Goal: Check status: Check status

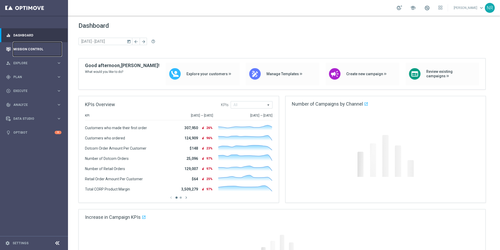
click at [33, 48] on link "Mission Control" at bounding box center [37, 49] width 48 height 14
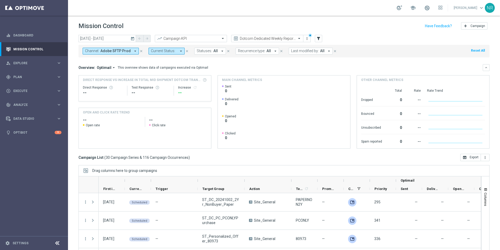
click at [141, 52] on icon "close" at bounding box center [141, 51] width 4 height 4
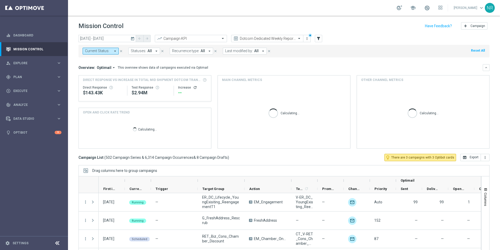
click at [134, 40] on icon "today" at bounding box center [133, 38] width 5 height 5
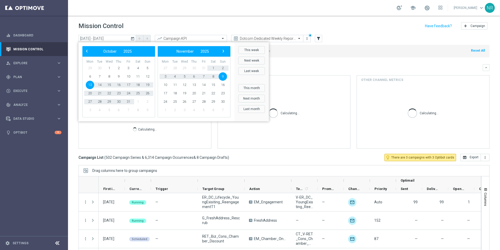
click at [93, 82] on span "13" at bounding box center [90, 85] width 8 height 8
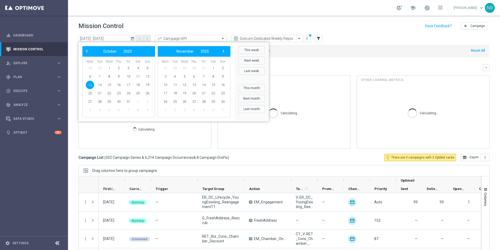
click at [91, 82] on span "13" at bounding box center [90, 85] width 8 height 8
type input "[DATE] - [DATE]"
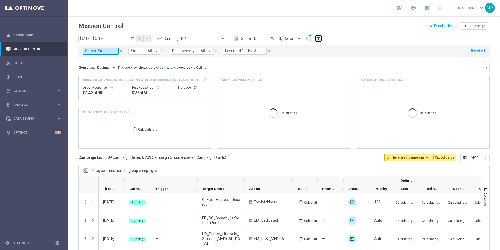
click at [318, 39] on icon "filter_alt" at bounding box center [318, 38] width 5 height 5
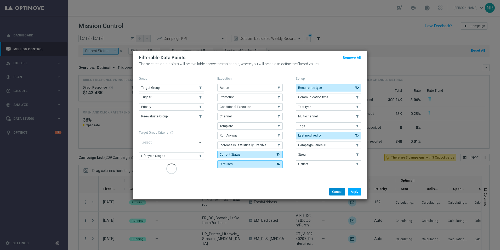
click at [150, 89] on span "Target Group" at bounding box center [150, 88] width 18 height 4
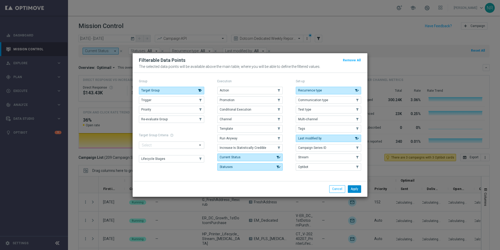
click at [354, 186] on button "Apply" at bounding box center [354, 188] width 13 height 7
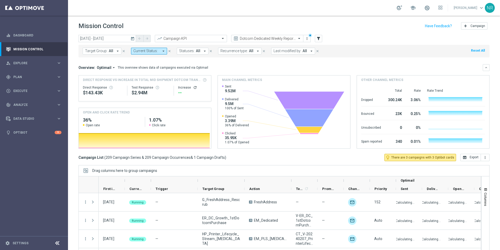
click at [114, 50] on button "Target Group: All arrow_drop_down" at bounding box center [102, 51] width 39 height 7
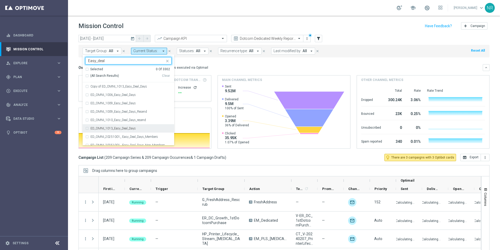
click at [134, 129] on label "ED_OMNI_1013_Easy_Deal_Days" at bounding box center [112, 128] width 45 height 3
type input "Easy_deal"
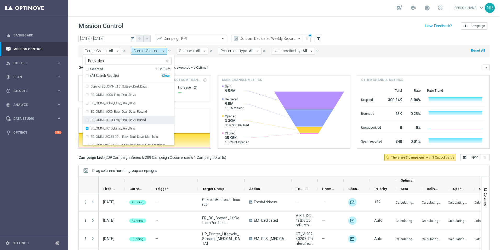
click at [254, 60] on mini-dashboard "Overview: Optimail arrow_drop_down This overview shows data of campaigns execut…" at bounding box center [283, 105] width 411 height 96
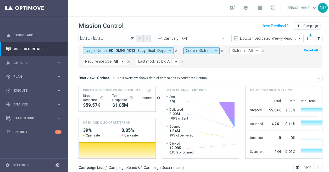
scroll to position [0, 77]
